Goal: Browse casually: Explore the website without a specific task or goal

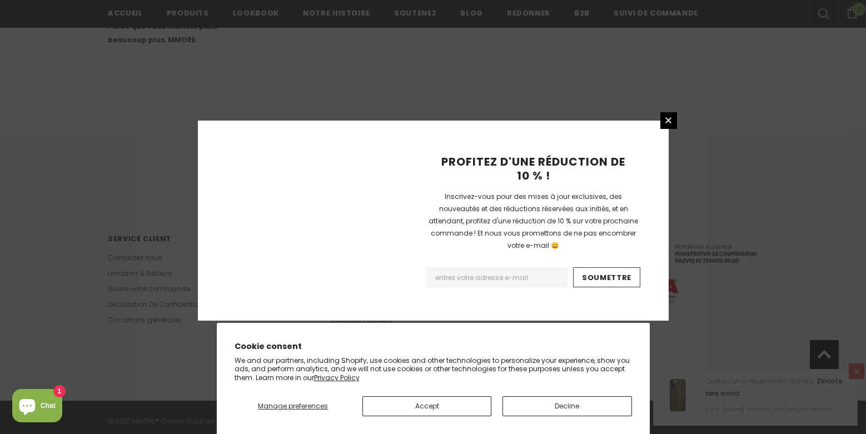
scroll to position [732, 0]
